Goal: Task Accomplishment & Management: Use online tool/utility

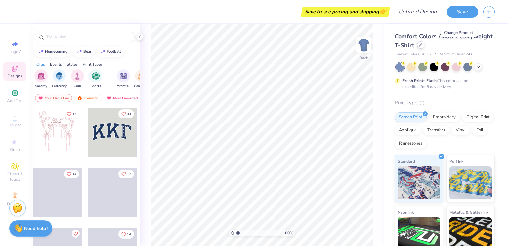
click at [422, 46] on icon at bounding box center [420, 44] width 3 height 3
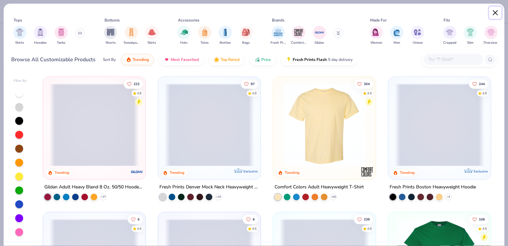
click at [496, 12] on button "Close" at bounding box center [495, 13] width 13 height 13
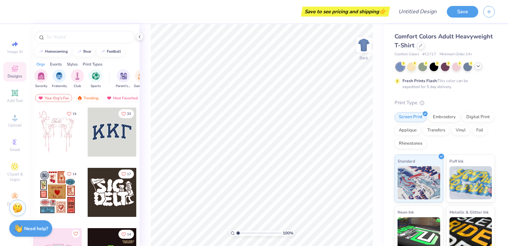
click at [477, 67] on icon at bounding box center [477, 65] width 5 height 5
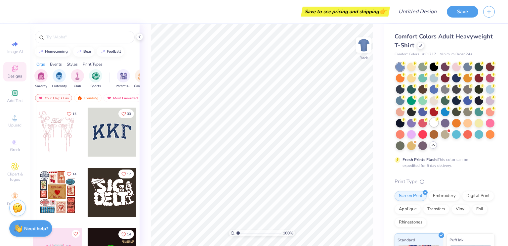
click at [430, 127] on div at bounding box center [434, 122] width 9 height 9
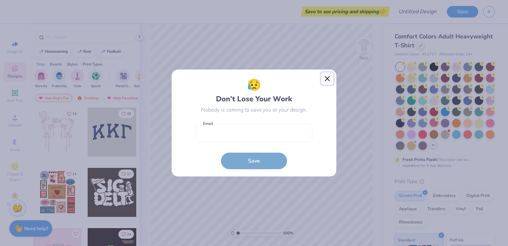
click at [328, 76] on button "Close" at bounding box center [327, 78] width 13 height 13
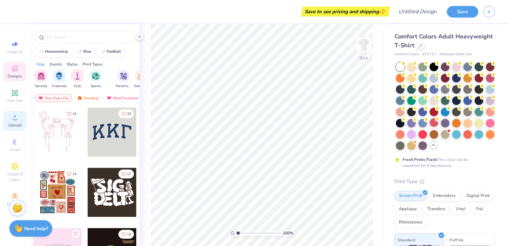
click at [19, 120] on icon at bounding box center [15, 117] width 8 height 8
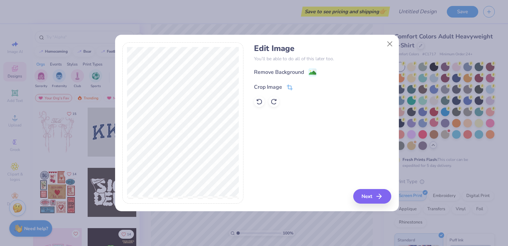
click at [270, 84] on div "Crop Image" at bounding box center [268, 87] width 28 height 8
click at [299, 87] on icon at bounding box center [301, 86] width 4 height 4
click at [273, 87] on div "Crop Image" at bounding box center [268, 87] width 28 height 8
click at [300, 86] on icon at bounding box center [301, 86] width 4 height 4
click at [284, 74] on div "Remove Background" at bounding box center [279, 73] width 50 height 8
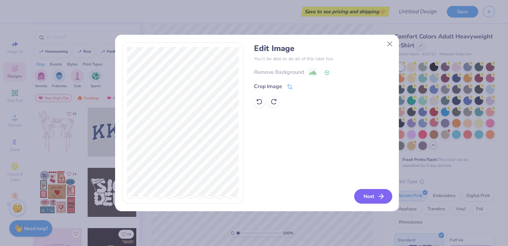
click at [368, 198] on button "Next" at bounding box center [373, 196] width 38 height 15
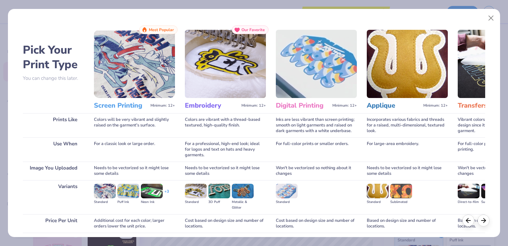
scroll to position [51, 0]
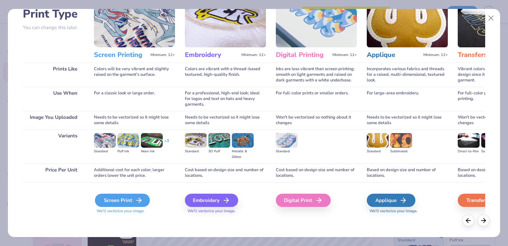
click at [109, 200] on div "Screen Print" at bounding box center [122, 199] width 55 height 13
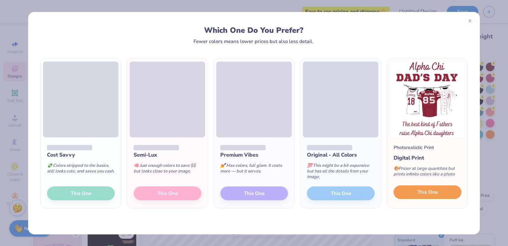
click at [419, 189] on span "This One" at bounding box center [427, 192] width 21 height 8
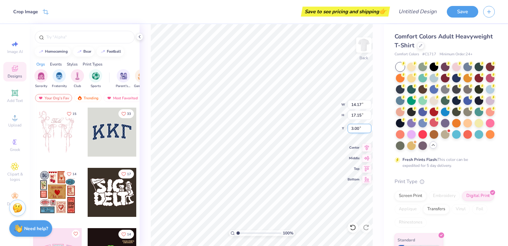
type input "3.00"
click at [139, 35] on icon at bounding box center [139, 36] width 5 height 5
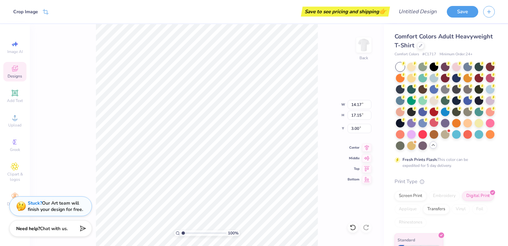
click at [94, 135] on div "100 % Back W 14.17 14.17 " H 17.15 17.15 " Y 3.00 3.00 " Center Middle Top Bott…" at bounding box center [207, 135] width 354 height 222
click at [17, 73] on div "Designs" at bounding box center [14, 72] width 23 height 20
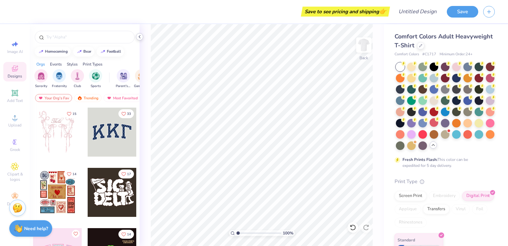
click at [140, 38] on icon at bounding box center [139, 36] width 5 height 5
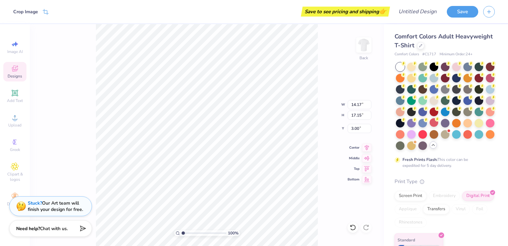
click at [91, 164] on div "100 % Back W 14.17 14.17 " H 17.15 17.15 " Y 3.00 3.00 " Center Middle Top Bott…" at bounding box center [207, 135] width 354 height 222
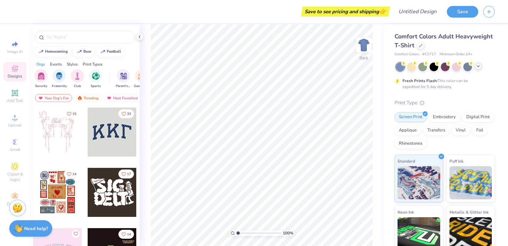
click at [477, 66] on icon at bounding box center [477, 65] width 5 height 5
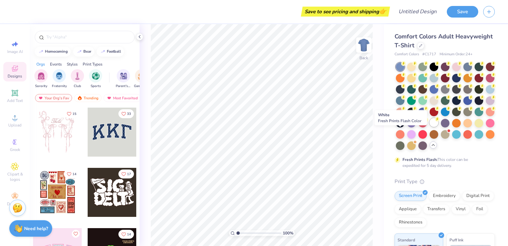
click at [430, 127] on div at bounding box center [434, 122] width 9 height 9
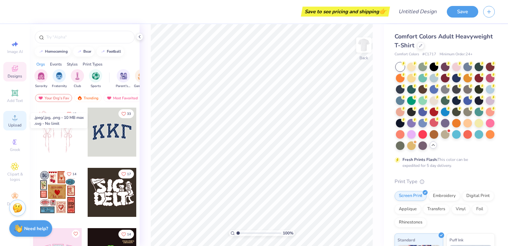
click at [11, 119] on div "Upload" at bounding box center [14, 121] width 23 height 20
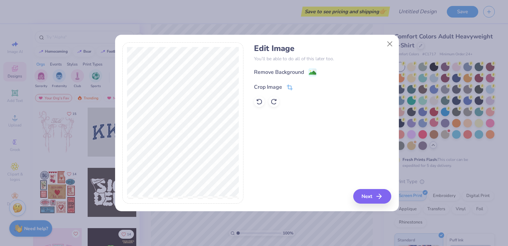
click at [275, 87] on div "Crop Image" at bounding box center [268, 87] width 28 height 8
click at [298, 87] on button at bounding box center [300, 86] width 7 height 7
click at [288, 72] on div "Remove Background" at bounding box center [279, 73] width 50 height 8
click at [368, 196] on button "Next" at bounding box center [373, 196] width 38 height 15
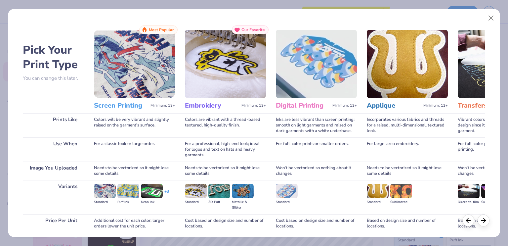
scroll to position [43, 0]
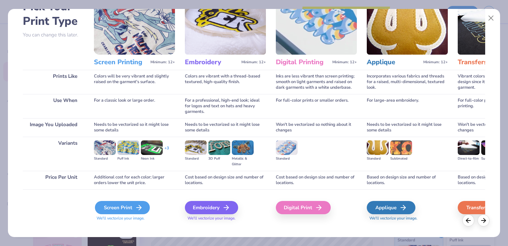
click at [117, 213] on div "Screen Print" at bounding box center [122, 207] width 55 height 13
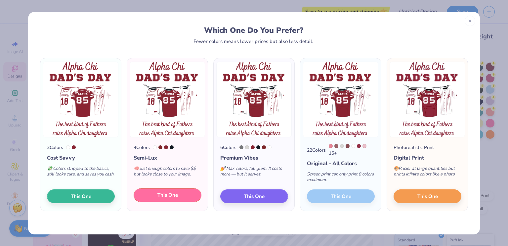
click at [171, 195] on span "This One" at bounding box center [167, 195] width 21 height 8
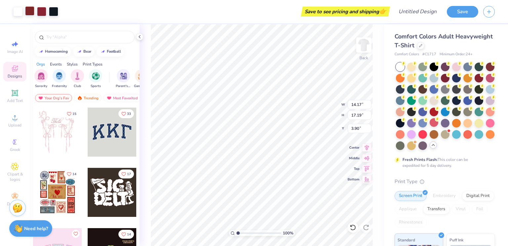
click at [31, 10] on div at bounding box center [29, 10] width 9 height 9
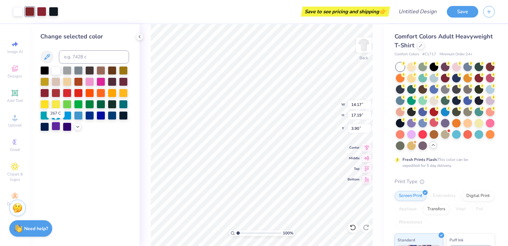
click at [56, 125] on div at bounding box center [56, 126] width 9 height 9
click at [41, 8] on div at bounding box center [41, 10] width 9 height 9
click at [56, 130] on div at bounding box center [56, 126] width 9 height 9
click at [77, 126] on icon at bounding box center [77, 125] width 5 height 5
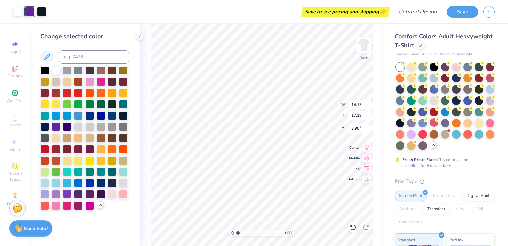
click at [65, 193] on div at bounding box center [67, 193] width 9 height 9
click at [56, 125] on div at bounding box center [56, 126] width 9 height 9
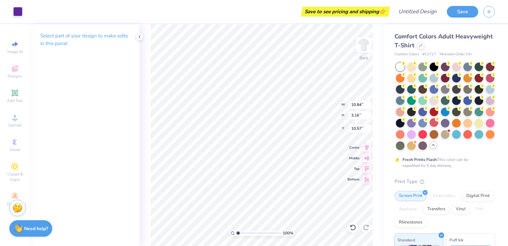
type input "10.84"
type input "3.16"
type input "10.57"
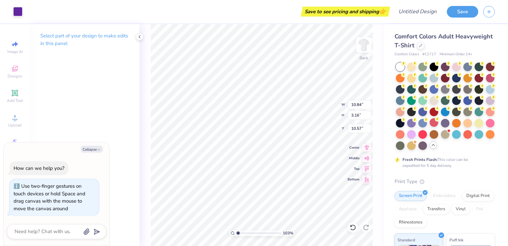
type input "1.02548260451056"
type textarea "x"
type input "1.40250347488908"
type input "9.75"
type input "0.52"
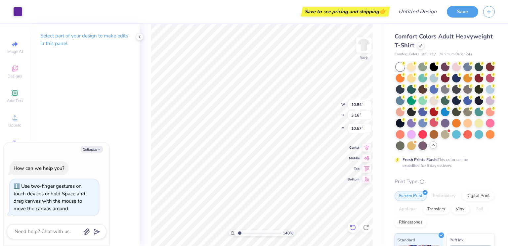
type input "11.27"
type textarea "x"
type input "1.40250347488908"
type textarea "x"
type input "1.40250347488908"
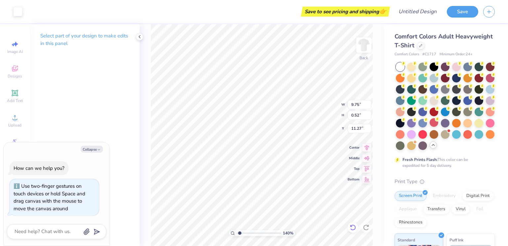
type textarea "x"
type input "1.40250347488908"
type textarea "x"
type input "1.40250347488908"
type textarea "x"
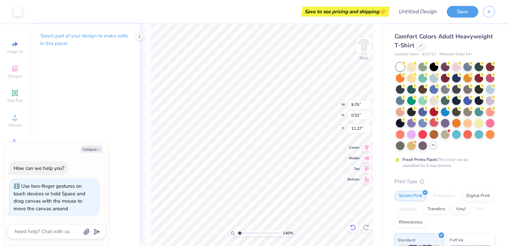
type input "1.40250347488908"
type textarea "x"
type input "1.40250347488908"
type textarea "x"
type input "1.40250347488908"
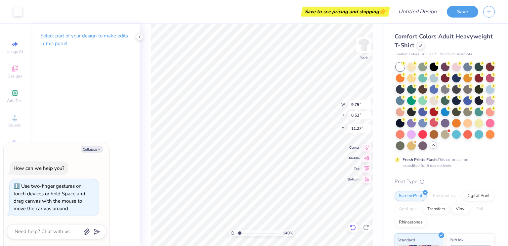
type textarea "x"
type input "1.40250347488908"
type textarea "x"
type input "1.40250347488908"
type textarea "x"
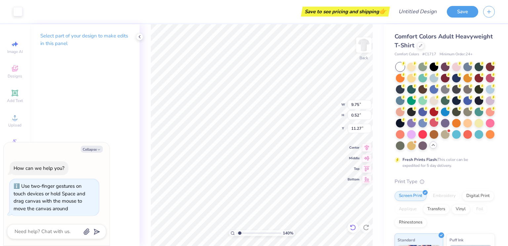
type input "1.40250347488908"
type textarea "x"
type input "1.40250347488908"
type textarea "x"
type input "1.40250347488908"
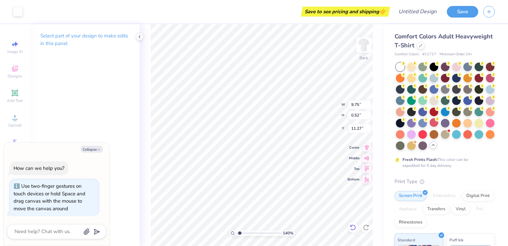
type textarea "x"
type input "1.40250347488908"
type textarea "x"
type input "1.40250347488908"
type textarea "x"
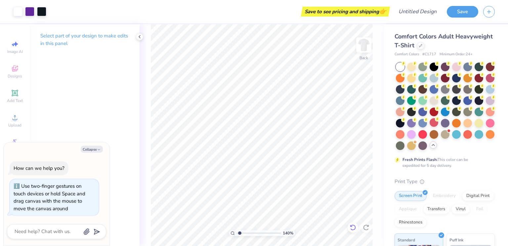
type input "1.40250347488908"
type textarea "x"
type input "1.40250347488908"
type textarea "x"
type input "1.40250347488908"
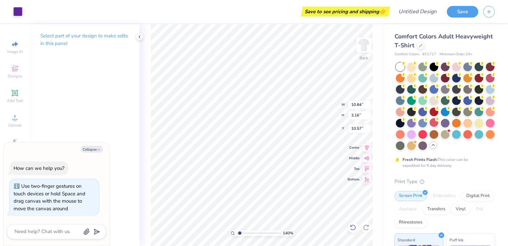
type textarea "x"
type input "1.40250347488908"
type textarea "x"
type input "8.81"
type input "0.42"
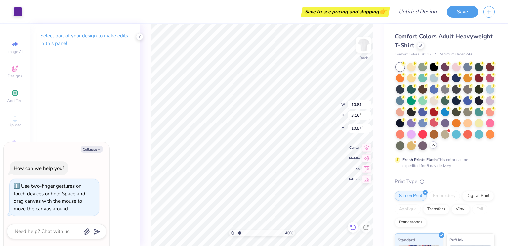
type input "11.07"
type input "1.40250347488908"
type textarea "x"
type input "1.40250347488908"
type textarea "x"
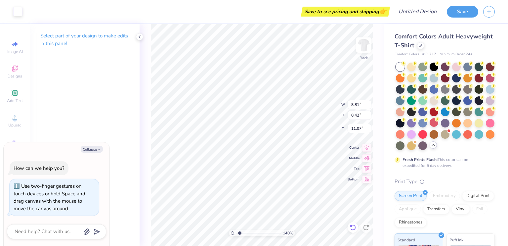
type input "1.40250347488908"
type textarea "x"
type input "1.40250347488908"
type textarea "x"
type input "1.40250347488908"
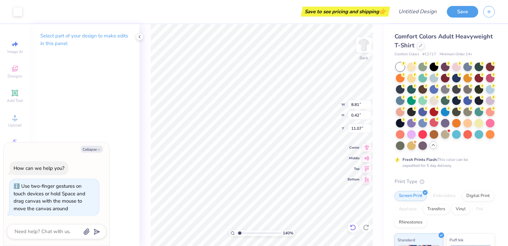
type textarea "x"
type input "1.40250347488908"
type textarea "x"
type input "10.84"
type input "3.16"
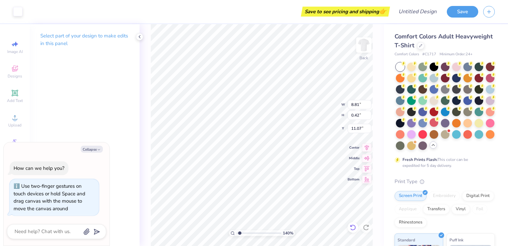
type input "10.57"
type input "1.40250347488908"
type textarea "x"
type input "1.40250347488908"
type textarea "x"
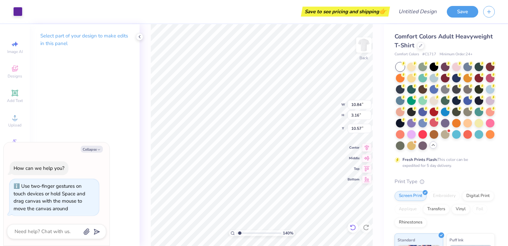
type input "1.40250347488908"
type textarea "x"
type input "0.10"
type input "0.06"
type input "11.17"
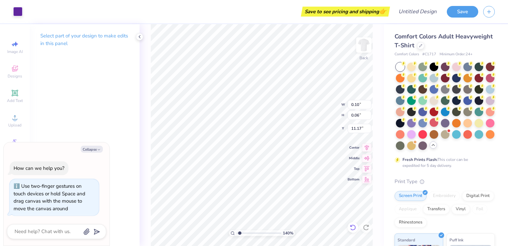
type input "1.40250347488908"
type textarea "x"
type input "1.40250347488908"
type textarea "x"
type input "1.40250347488908"
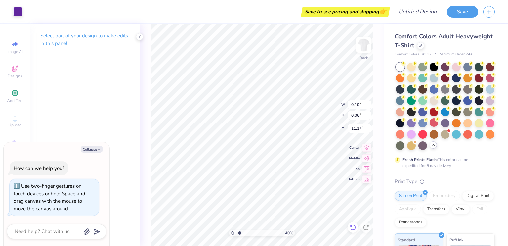
type textarea "x"
type input "1.40250347488908"
type textarea "x"
type input "10.84"
type input "3.16"
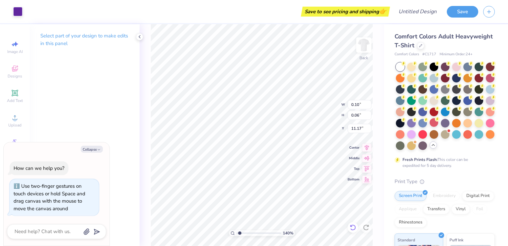
type input "10.57"
type input "1.40250347488908"
type textarea "x"
type input "1.40250347488908"
type textarea "x"
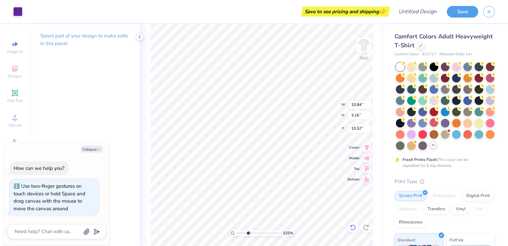
type input "3.24728889183482"
type textarea "x"
type input "2.99"
type input "5.86"
type input "10.01"
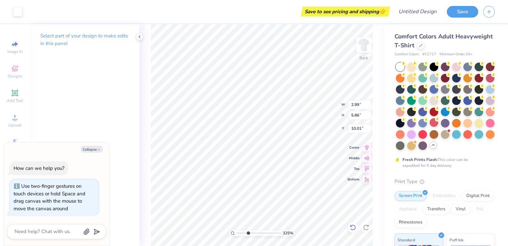
type input "3.24728889183482"
type textarea "x"
type input "3.24728889183482"
type textarea "x"
type input "3.24728889183482"
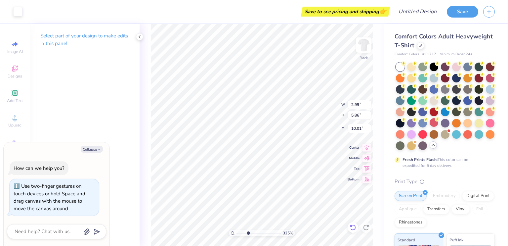
type textarea "x"
type input "10.84"
type input "3.16"
type input "10.57"
type input "3.24728889183482"
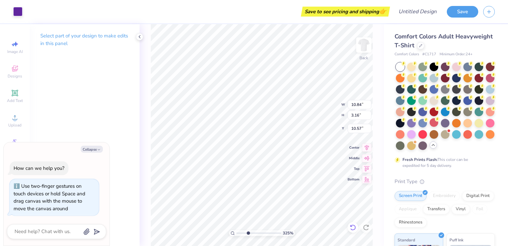
type textarea "x"
type input "3.24728889183482"
type textarea "x"
type input "3.24728889183482"
type textarea "x"
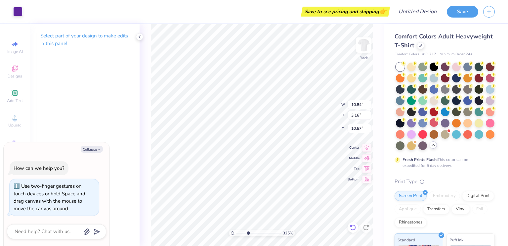
type input "3.24728889183482"
type textarea "x"
type input "3.24728889183482"
type textarea "x"
type input "9.75"
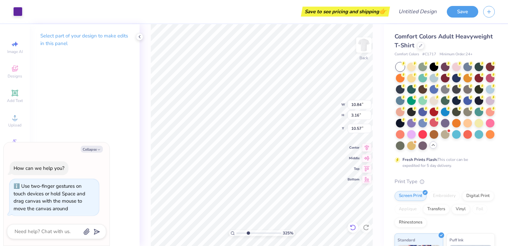
type input "0.52"
type input "11.27"
type input "3.24728889183482"
type textarea "x"
type input "3.24728889183482"
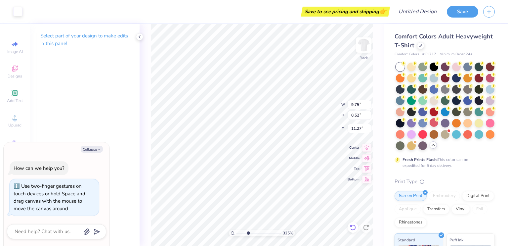
type textarea "x"
type input "3.24728889183482"
type textarea "x"
type input "2.99"
type input "5.86"
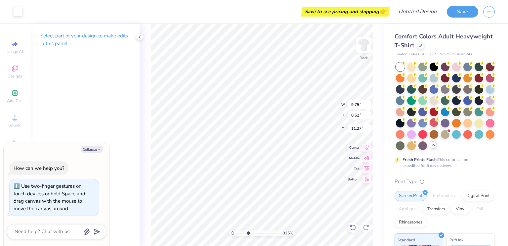
type input "10.01"
type input "3.24728889183482"
type textarea "x"
type input "3.24728889183482"
type textarea "x"
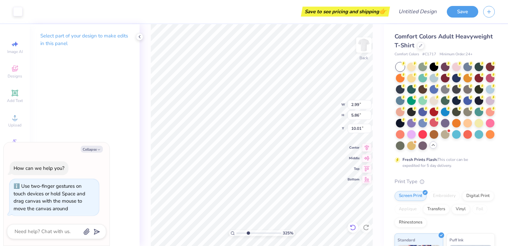
type input "3.24728889183482"
type textarea "x"
type input "3.24728889183482"
type textarea "x"
type input "10.84"
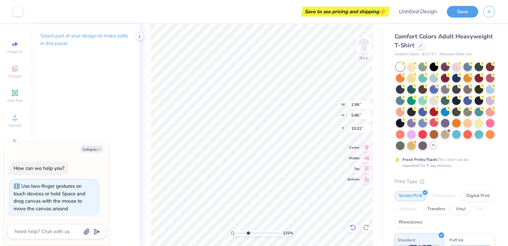
type input "3.16"
type input "10.57"
type input "3.24728889183482"
type textarea "x"
type input "3.24728889183482"
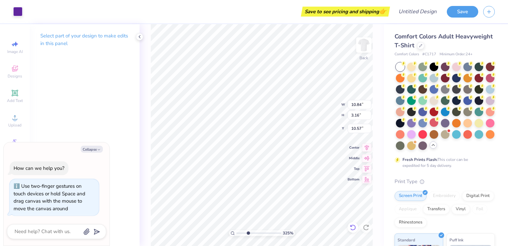
type textarea "x"
type input "3.24728889183482"
type textarea "x"
type input "3.24728889183482"
type textarea "x"
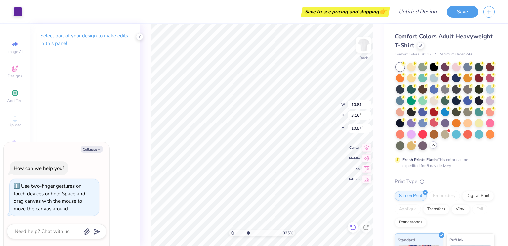
type input "3.24728889183482"
type textarea "x"
type input "9.75"
type input "0.52"
type input "11.27"
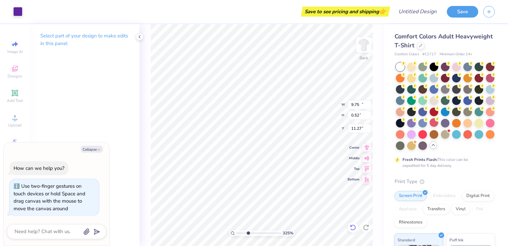
type input "3.24728889183482"
type textarea "x"
type input "3.24728889183482"
type textarea "x"
type input "10.84"
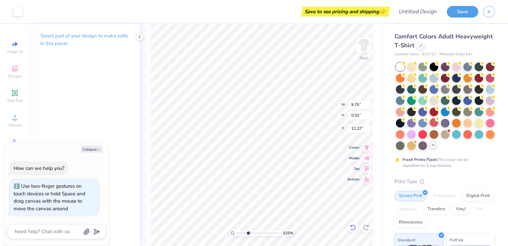
type input "3.16"
type input "10.57"
type input "3.24728889183482"
type textarea "x"
type input "3.24728889183482"
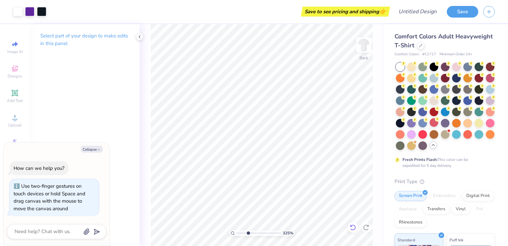
type textarea "x"
type input "3.24728889183482"
type textarea "x"
type input "3.24728889183482"
type textarea "x"
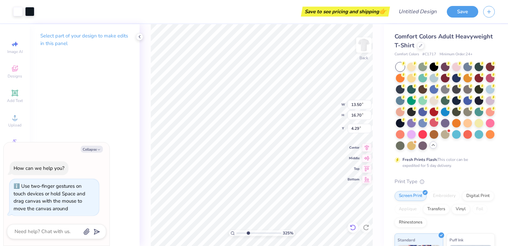
type input "3.24728889183482"
type textarea "x"
click at [140, 120] on div "325 % Back W 13.50 13.50 " H 16.70 16.70 " Y 4.29 4.29 " Center Middle Top Bott…" at bounding box center [262, 135] width 244 height 222
type input "3.24728889183482"
type textarea "x"
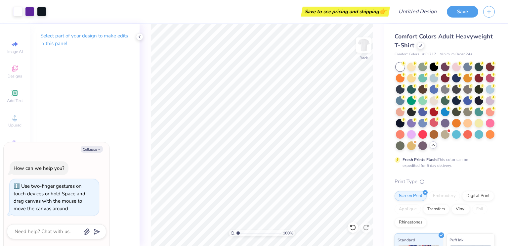
drag, startPoint x: 245, startPoint y: 232, endPoint x: 234, endPoint y: 232, distance: 11.2
type input "1"
click at [236, 232] on input "range" at bounding box center [258, 233] width 45 height 6
type textarea "x"
type input "1.06496562897304"
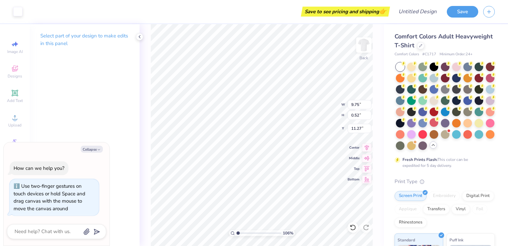
type textarea "x"
type input "1.27322492726207"
type textarea "x"
type input "1.27322492726207"
type textarea "x"
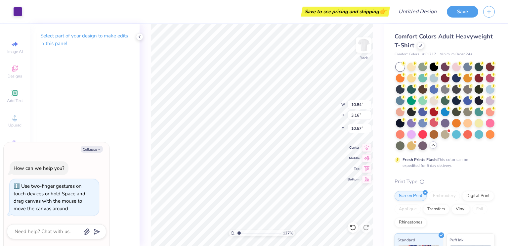
type input "1.27322492726207"
type textarea "x"
type input "1.27322492726207"
type textarea "x"
type input "9.75"
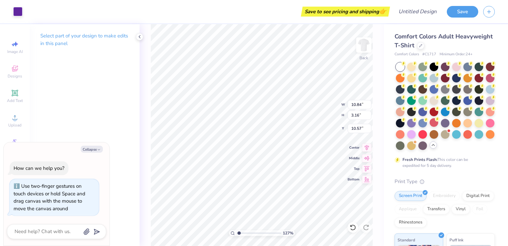
type input "0.52"
type input "11.27"
type input "1.27322492726207"
type textarea "x"
click at [143, 36] on div at bounding box center [139, 36] width 7 height 7
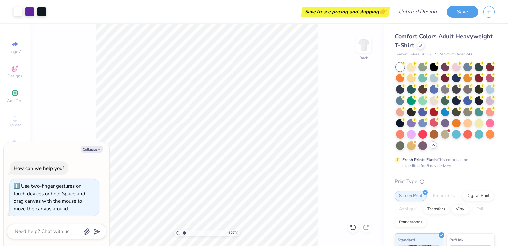
type input "1.27322492726207"
type textarea "x"
type input "1.04413215360096"
click at [94, 150] on button "Collapse" at bounding box center [92, 148] width 22 height 7
type textarea "x"
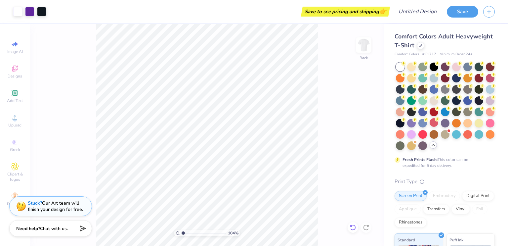
click at [354, 229] on icon at bounding box center [353, 227] width 7 height 7
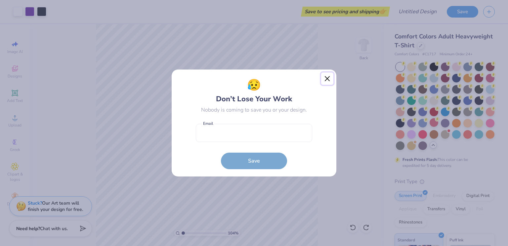
click at [326, 78] on button "Close" at bounding box center [327, 78] width 13 height 13
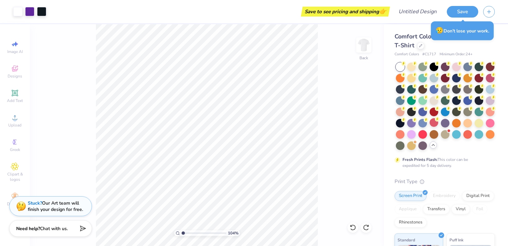
type input "1.04413215360096"
